Goal: Check status: Check status

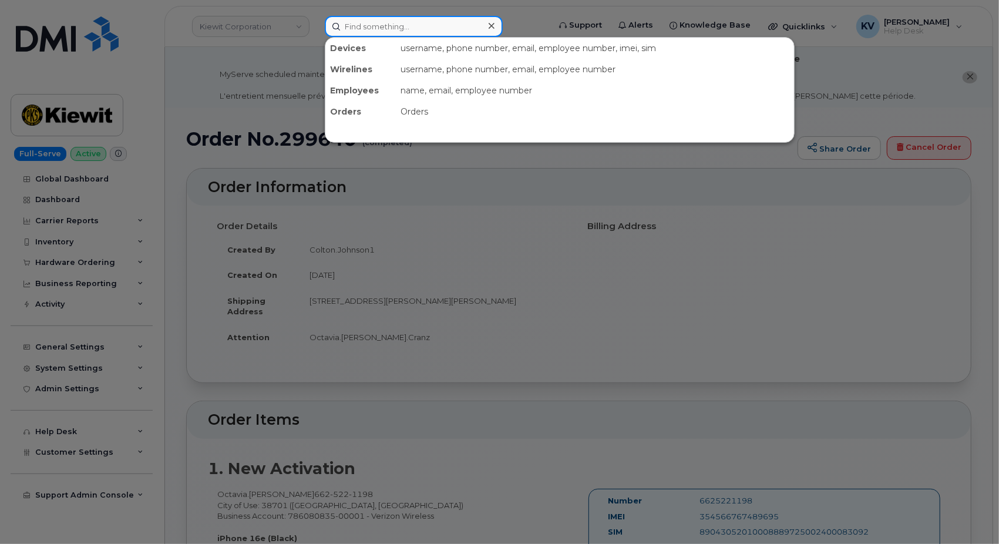
click at [372, 23] on input at bounding box center [414, 26] width 178 height 21
paste input "299646"
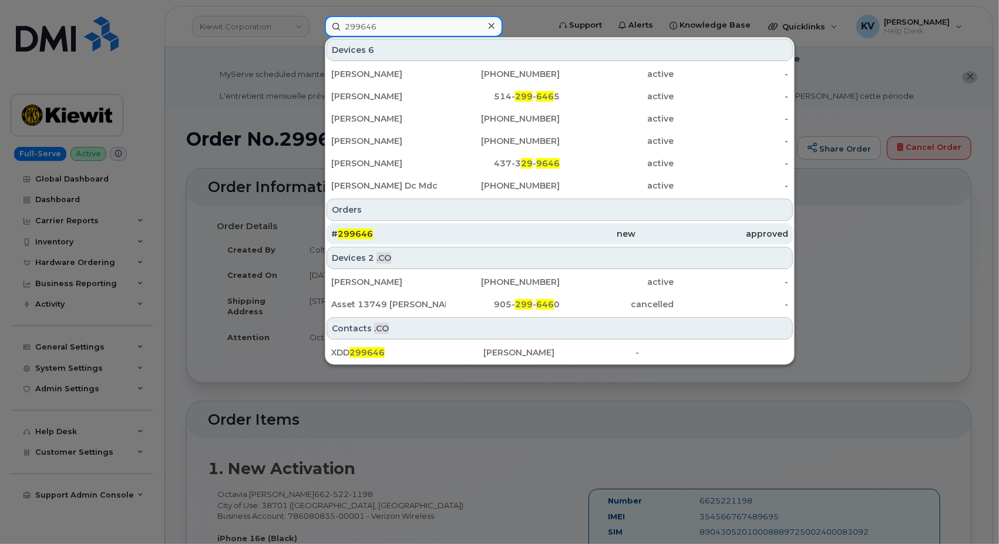
type input "299646"
click at [348, 236] on span "299646" at bounding box center [355, 234] width 35 height 11
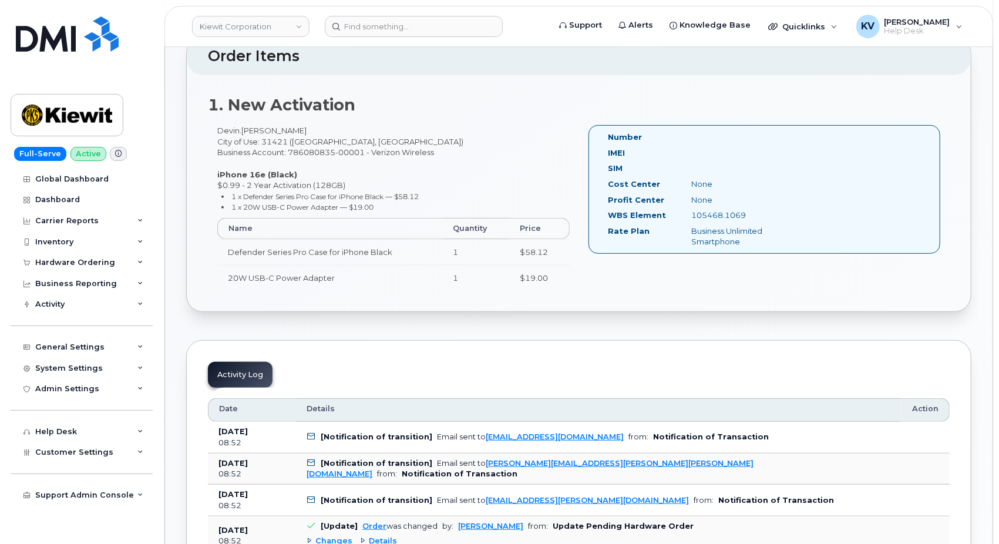
scroll to position [337, 0]
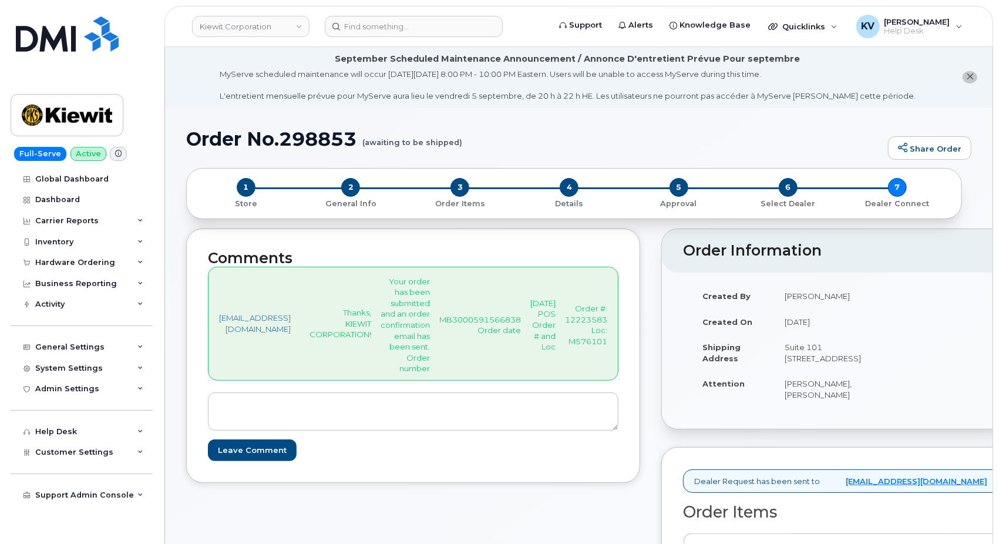
drag, startPoint x: 522, startPoint y: 222, endPoint x: 539, endPoint y: 191, distance: 35.5
click at [521, 223] on div "1 Store 2 General Info 3 Order Items 4 Details 5 Approval 6 Select Dealer 7 Dea…" at bounding box center [578, 198] width 785 height 61
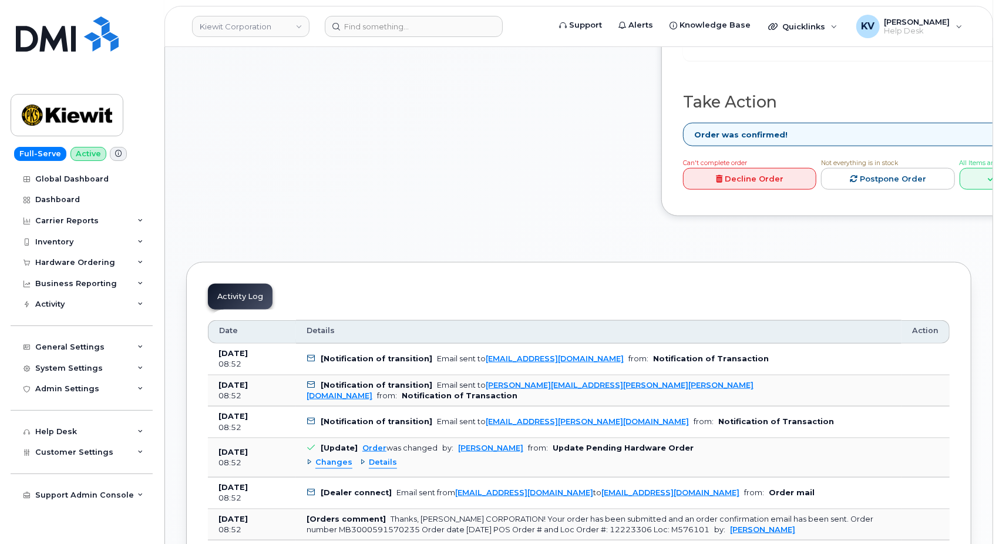
scroll to position [848, 0]
